Goal: Information Seeking & Learning: Find specific fact

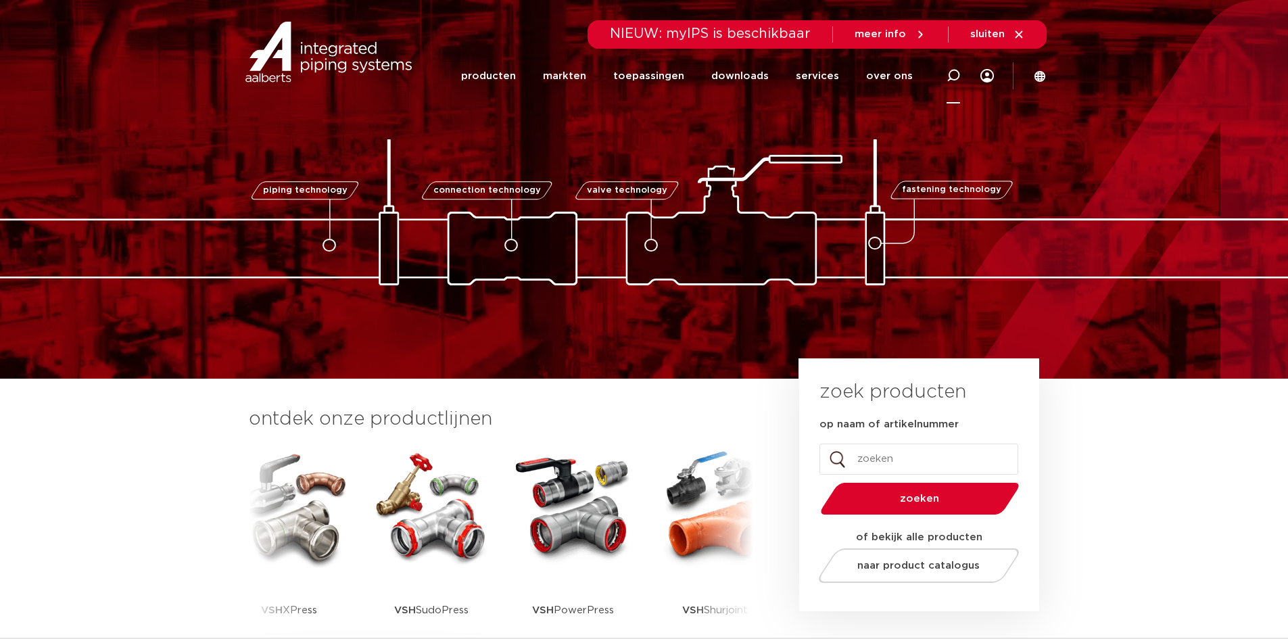
click at [690, 70] on icon at bounding box center [953, 76] width 16 height 16
click at [628, 74] on input "Zoeken" at bounding box center [749, 73] width 425 height 27
type input "pegler"
click button "Zoeken" at bounding box center [0, 0] width 0 height 0
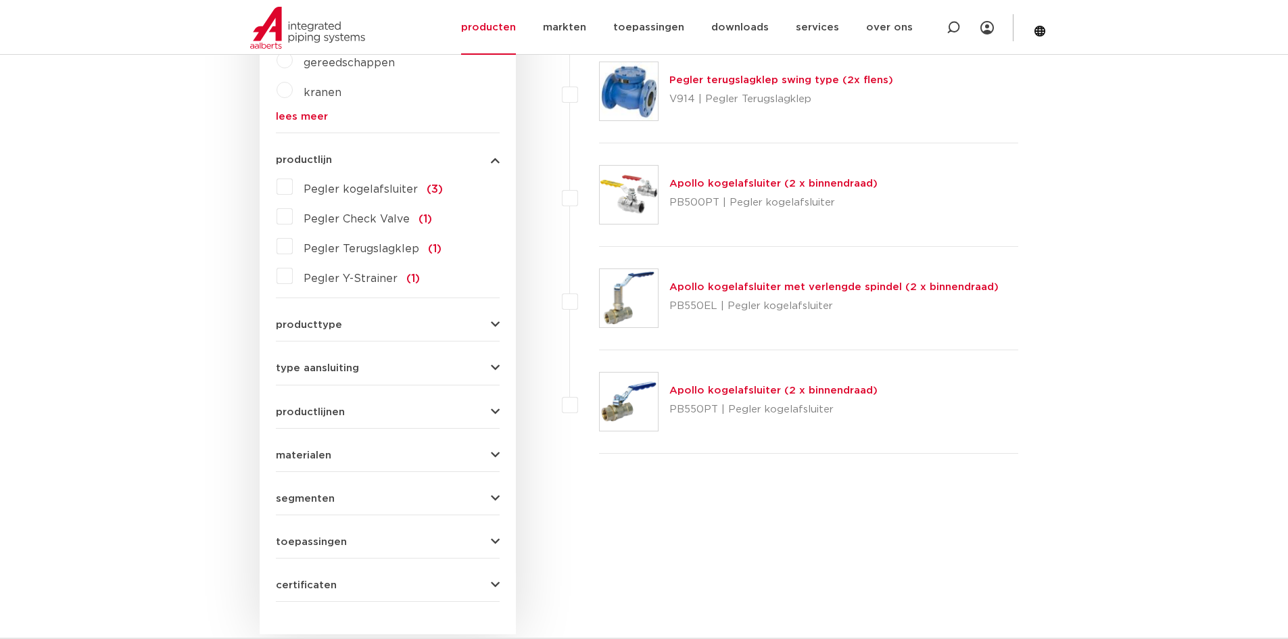
scroll to position [609, 0]
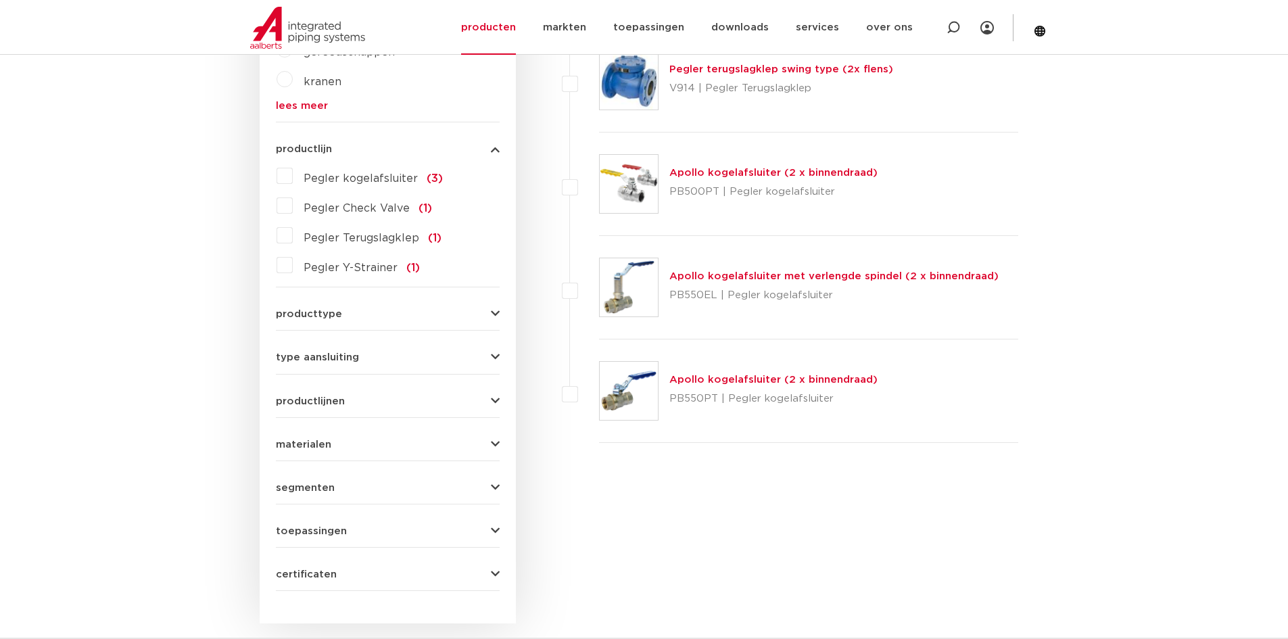
click at [755, 274] on link "Apollo kogelafsluiter met verlengde spindel (2 x binnendraad)" at bounding box center [833, 276] width 329 height 10
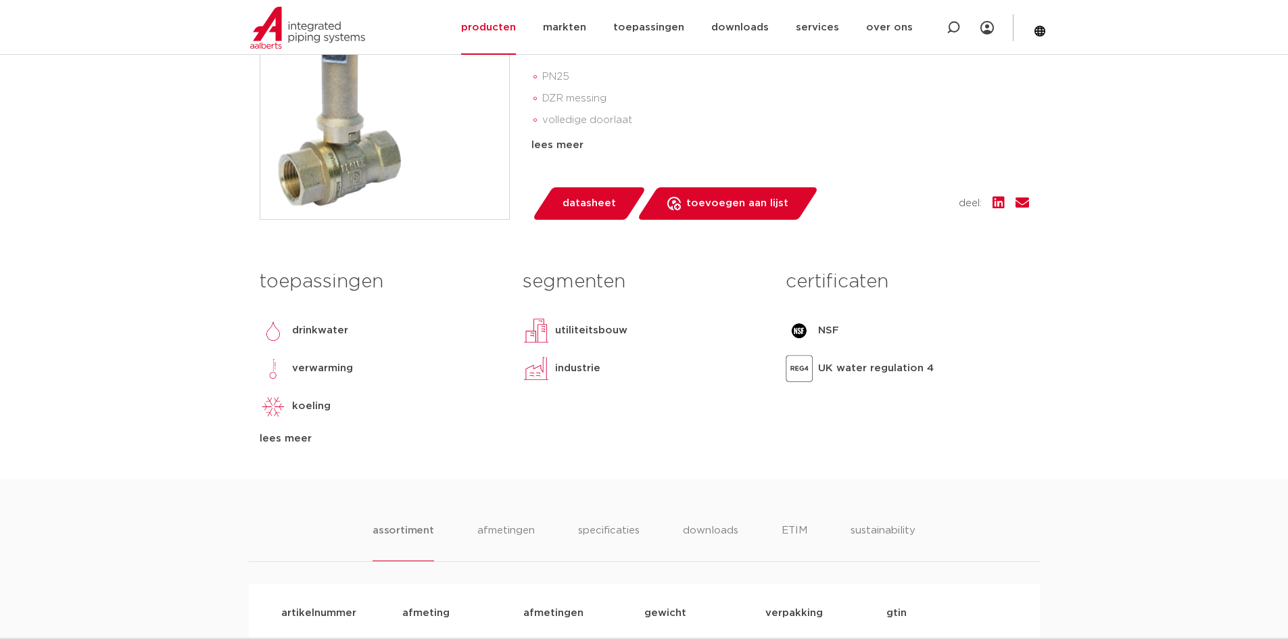
scroll to position [541, 0]
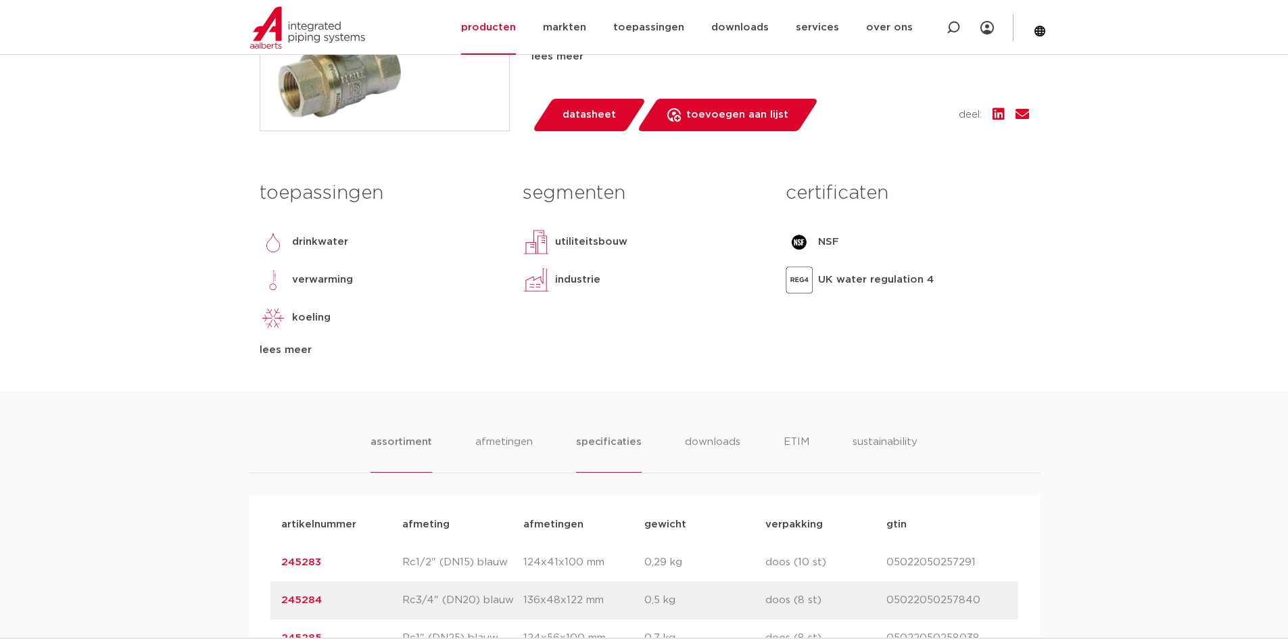
click at [597, 442] on li "specificaties" at bounding box center [608, 453] width 65 height 39
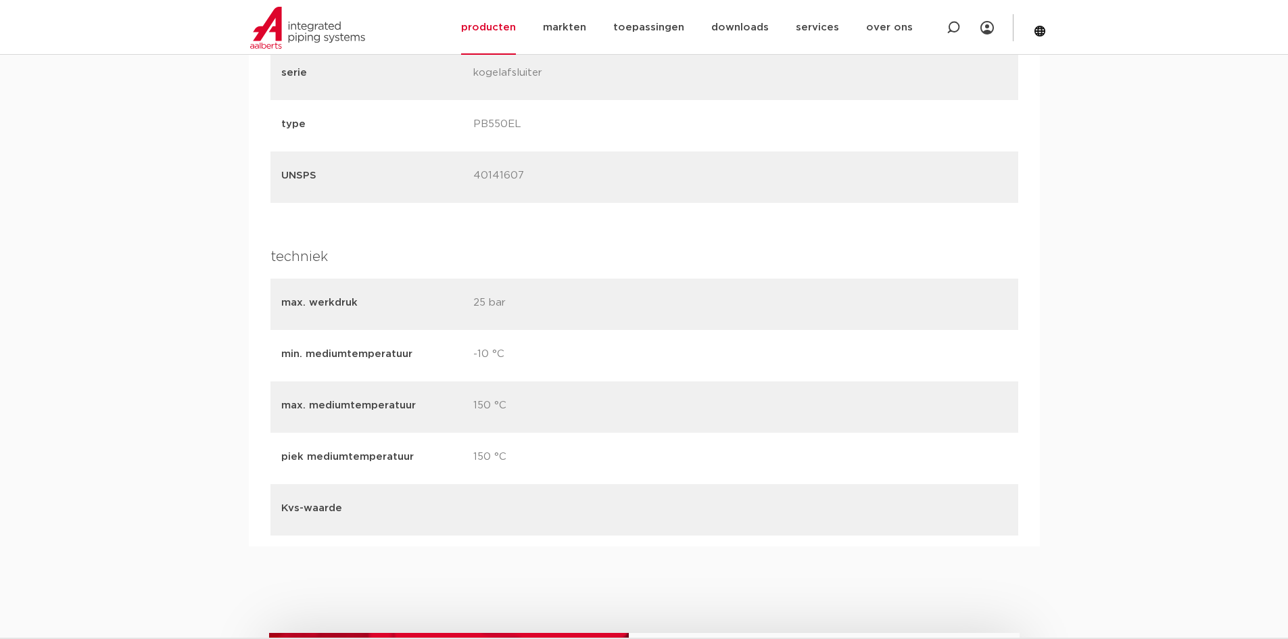
scroll to position [1961, 0]
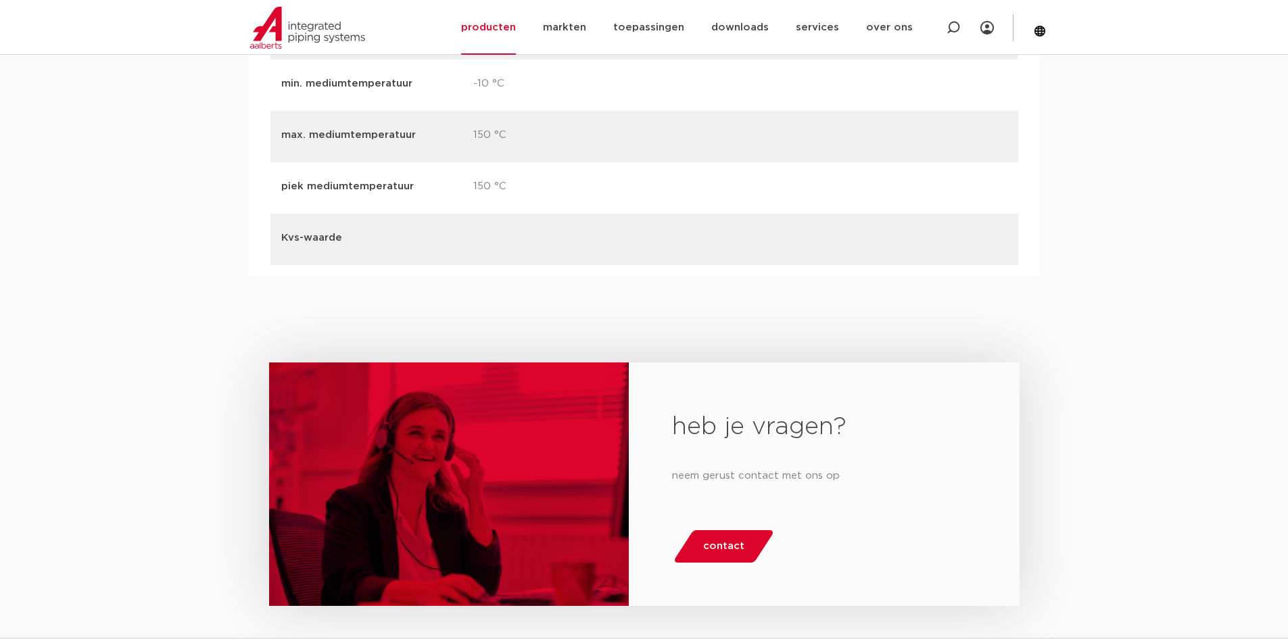
click at [738, 546] on span "contact" at bounding box center [723, 546] width 41 height 22
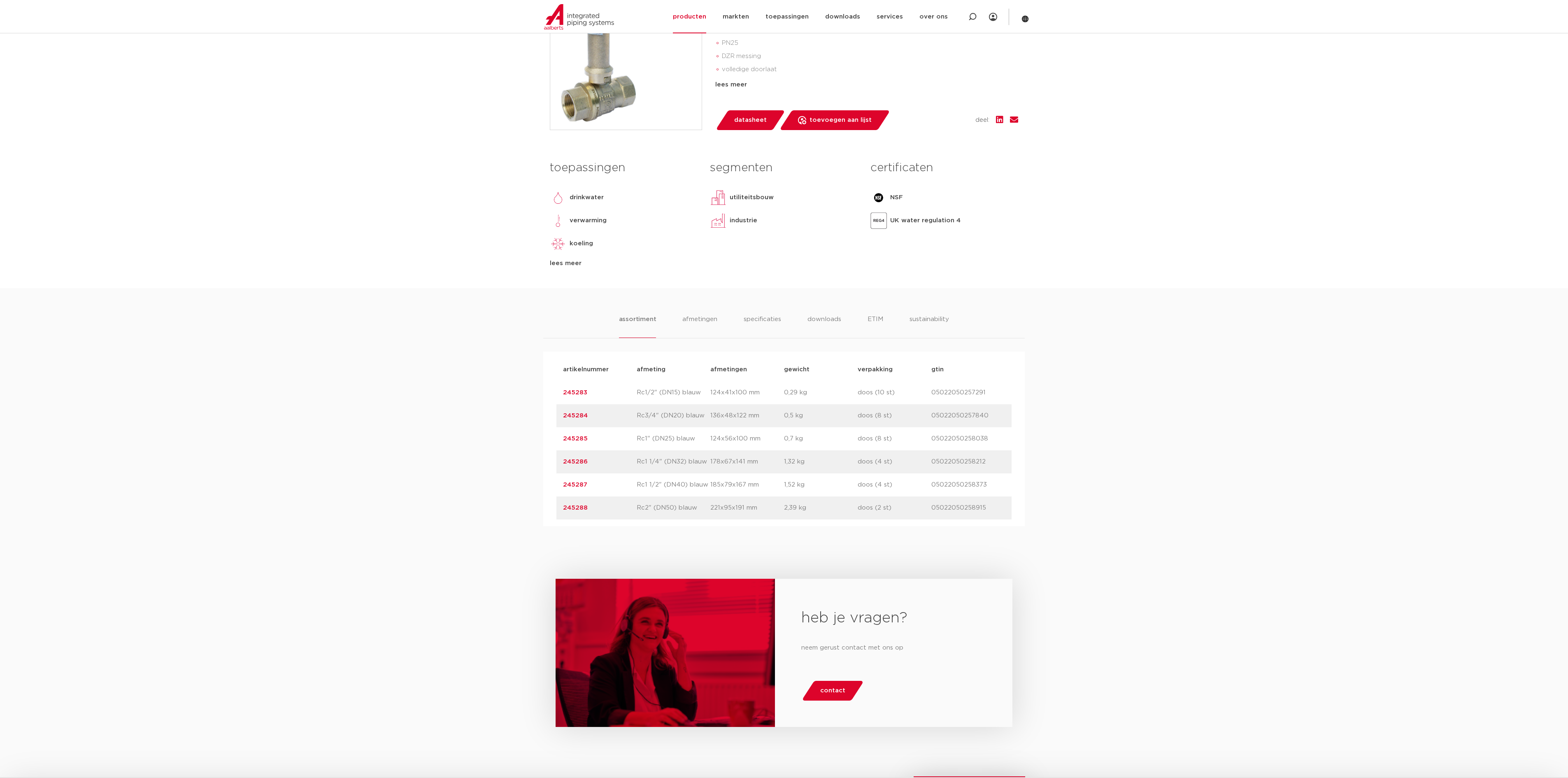
scroll to position [362, 0]
